Goal: Transaction & Acquisition: Purchase product/service

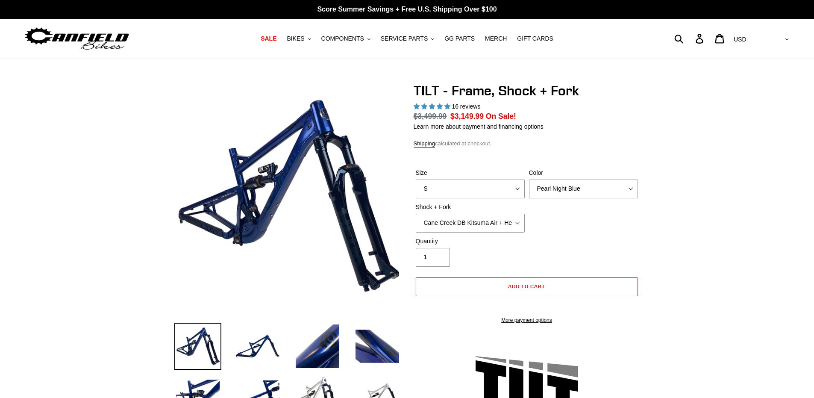
select select "highest-rating"
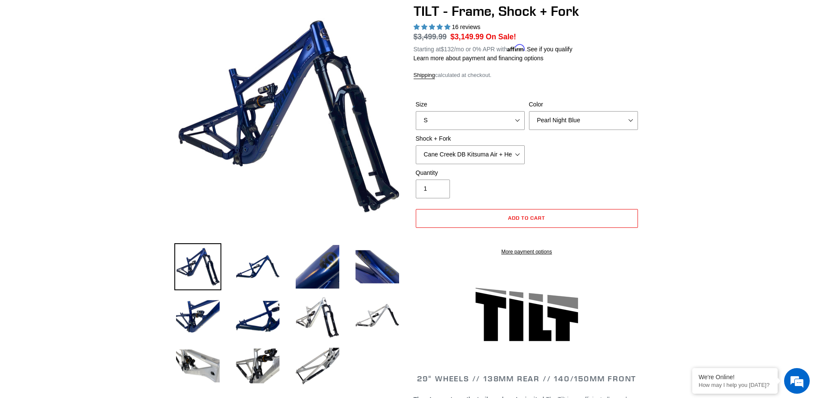
scroll to position [85, 0]
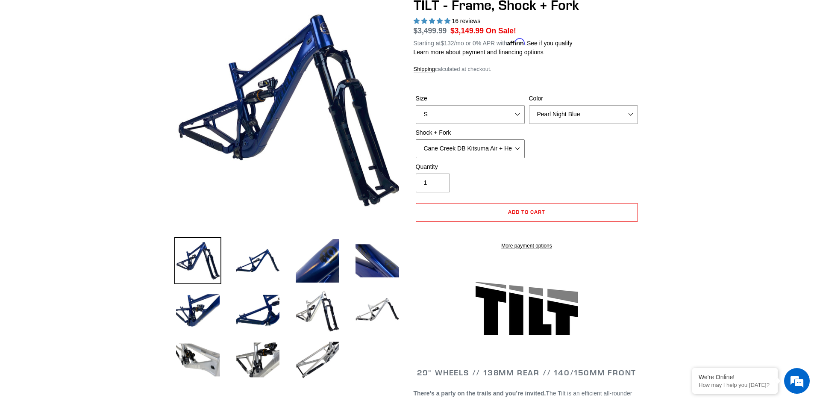
click at [463, 149] on select "Cane Creek DB Kitsuma Air + Helm MKII 140mm Cane Creek DB Kitsuma Air + Fox 36 …" at bounding box center [470, 148] width 109 height 19
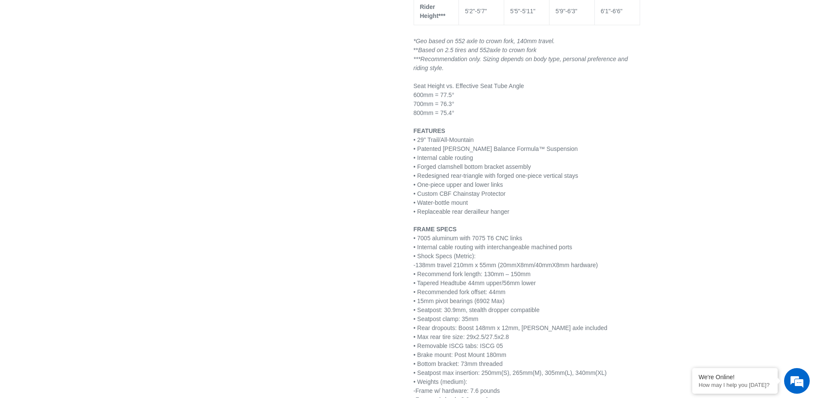
scroll to position [983, 0]
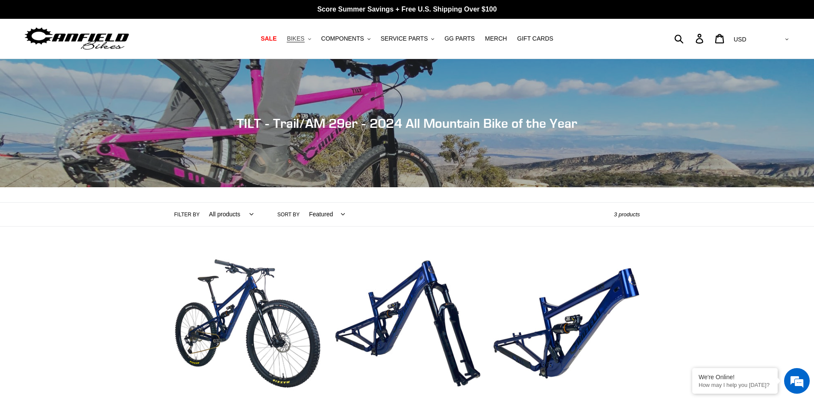
click at [304, 38] on span "BIKES" at bounding box center [296, 38] width 18 height 7
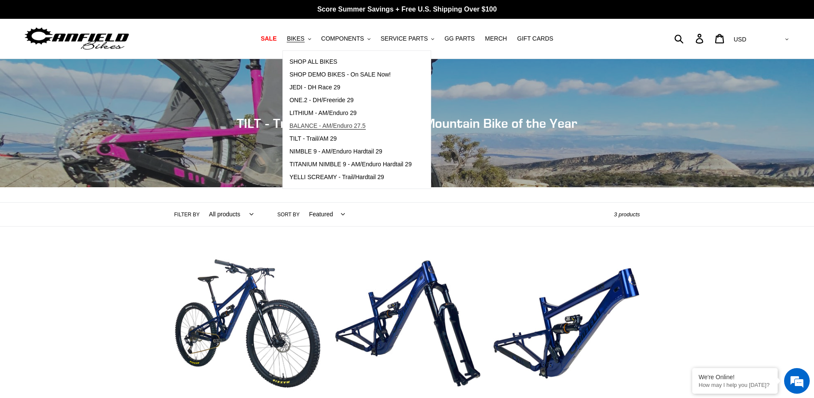
click at [314, 125] on span "BALANCE - AM/Enduro 27.5" at bounding box center [327, 125] width 76 height 7
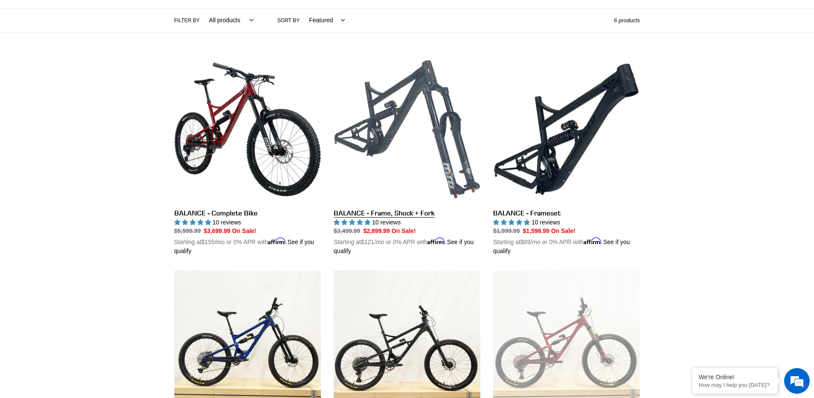
scroll to position [214, 0]
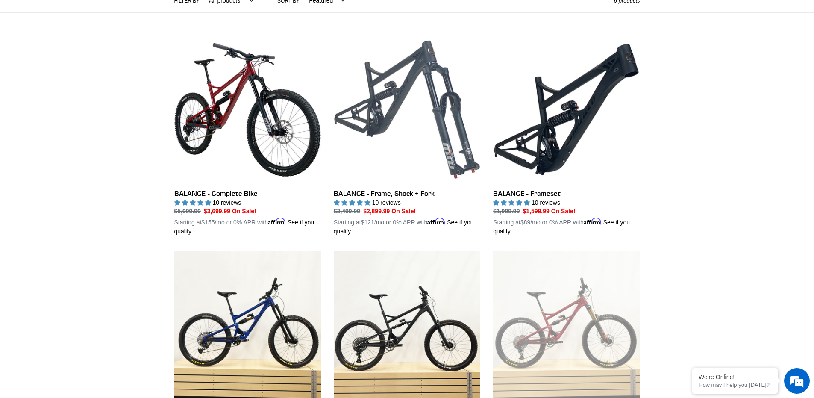
click at [394, 190] on link "BALANCE - Frame, Shock + Fork" at bounding box center [407, 136] width 147 height 200
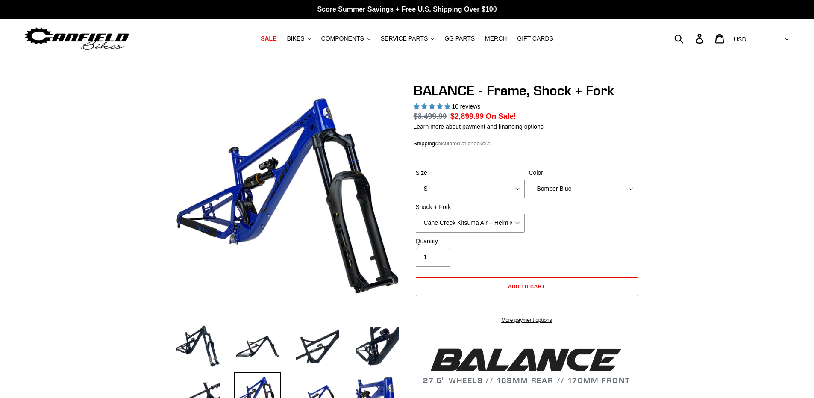
select select "highest-rating"
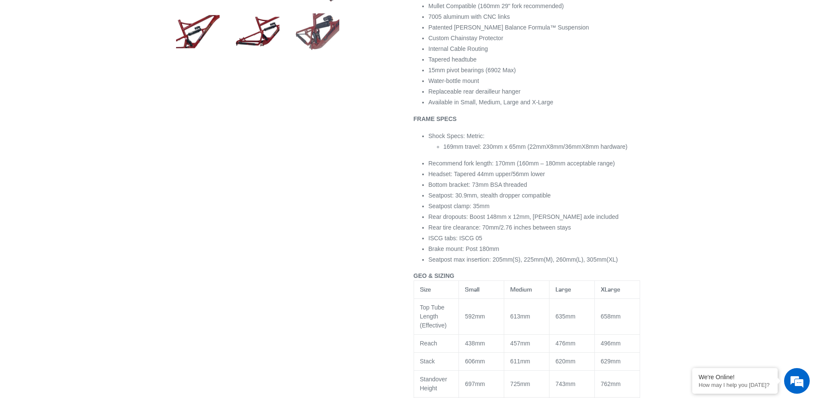
scroll to position [299, 0]
